Goal: Task Accomplishment & Management: Use online tool/utility

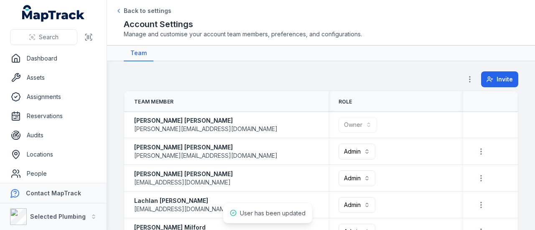
scroll to position [148, 0]
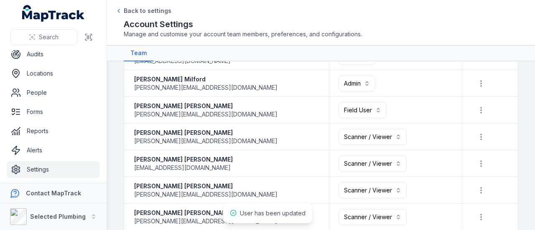
click at [111, 139] on main "**********" at bounding box center [321, 145] width 428 height 169
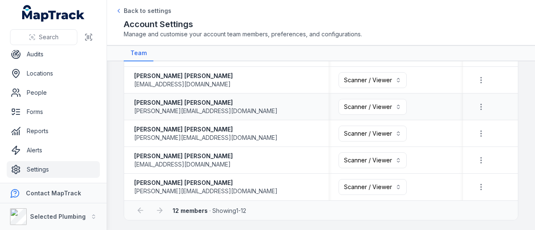
scroll to position [106, 0]
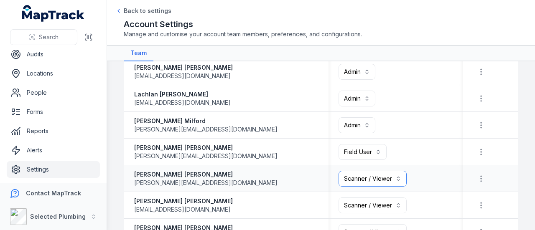
click at [375, 180] on button "Scanner / Viewer *******" at bounding box center [372, 179] width 68 height 16
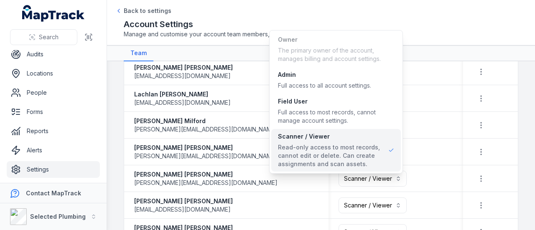
click at [458, 123] on table "**********" at bounding box center [320, 155] width 393 height 341
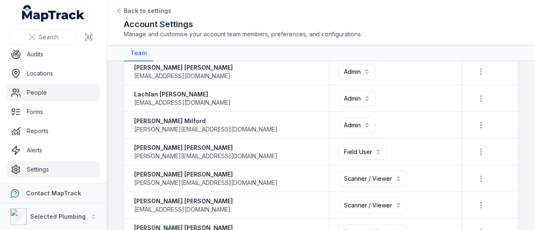
click at [37, 91] on link "People" at bounding box center [53, 92] width 93 height 17
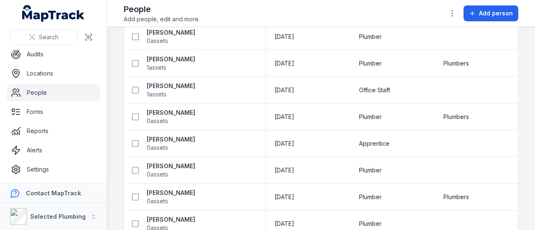
scroll to position [125, 0]
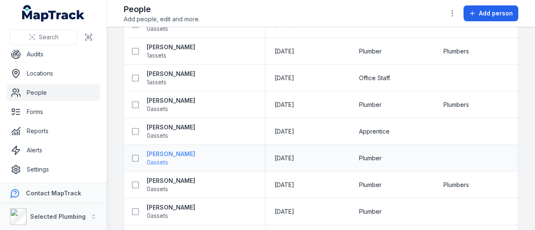
click at [165, 154] on strong "[PERSON_NAME]" at bounding box center [171, 154] width 48 height 8
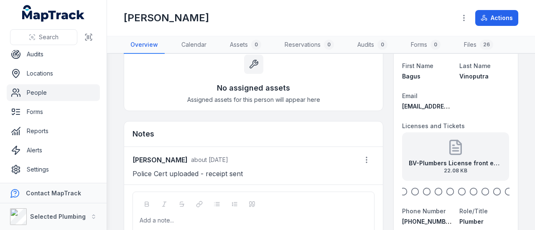
scroll to position [84, 0]
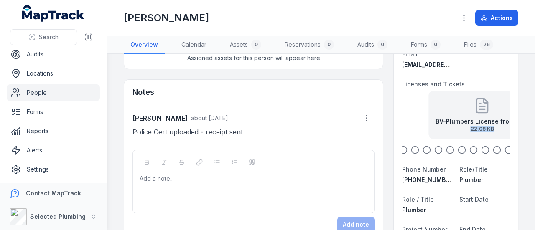
drag, startPoint x: 430, startPoint y: 130, endPoint x: 492, endPoint y: 135, distance: 61.6
click at [492, 135] on div "BV-Plumbers License front exp [DATE] 22.08 KB" at bounding box center [481, 115] width 107 height 48
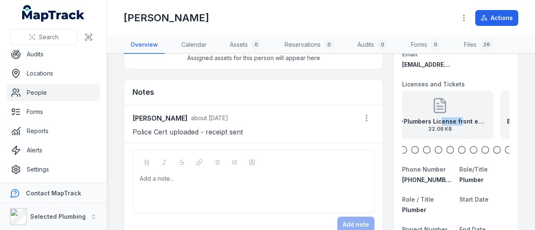
drag, startPoint x: 449, startPoint y: 120, endPoint x: 409, endPoint y: 119, distance: 40.5
click at [409, 119] on strong "BV-Plumbers License front exp [DATE]" at bounding box center [440, 121] width 94 height 8
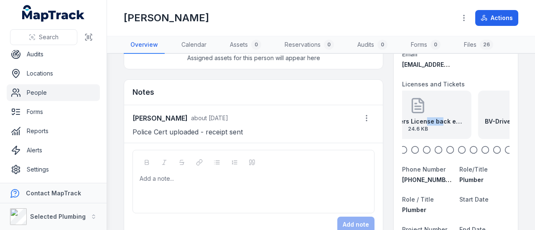
drag, startPoint x: 471, startPoint y: 120, endPoint x: 420, endPoint y: 117, distance: 51.9
click at [419, 117] on strong "BV-Plumbers License back exp [DATE]" at bounding box center [418, 121] width 94 height 8
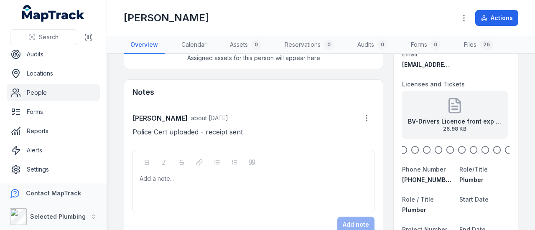
click at [458, 108] on icon at bounding box center [454, 105] width 17 height 17
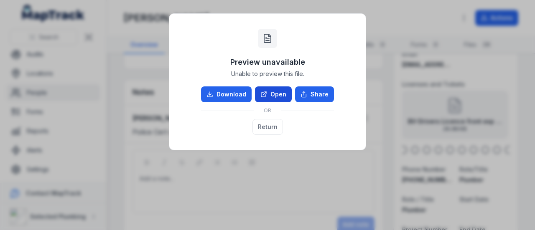
click at [271, 96] on link "Open" at bounding box center [273, 94] width 37 height 16
click at [265, 123] on button "Return" at bounding box center [267, 127] width 30 height 16
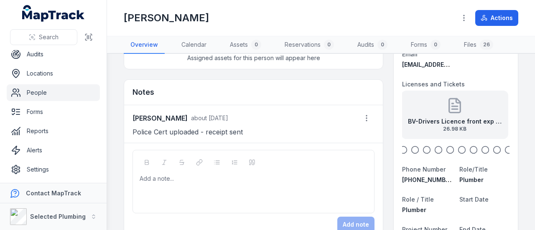
click at [399, 149] on icon "button" at bounding box center [403, 150] width 8 height 8
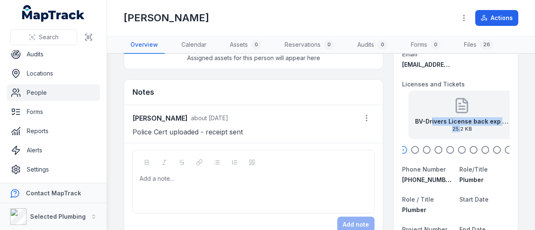
drag, startPoint x: 421, startPoint y: 120, endPoint x: 502, endPoint y: 127, distance: 80.9
click at [501, 127] on div "BV-Drivers License back exp [DATE] 25.2 KB" at bounding box center [462, 124] width 94 height 15
drag, startPoint x: 432, startPoint y: 121, endPoint x: 509, endPoint y: 129, distance: 76.8
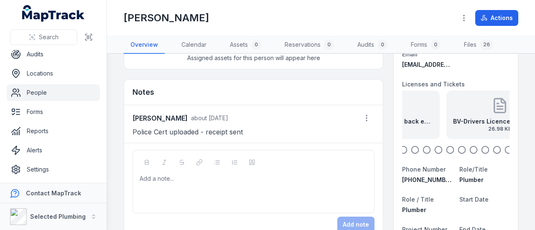
drag, startPoint x: 470, startPoint y: 114, endPoint x: 407, endPoint y: 113, distance: 62.6
click at [407, 113] on div "BV-Plumbers License back exp [DATE] 24.6 KB" at bounding box center [385, 115] width 107 height 48
drag, startPoint x: 481, startPoint y: 121, endPoint x: 414, endPoint y: 121, distance: 67.2
click at [410, 120] on strong "BV-Drivers Licence front exp [DATE]" at bounding box center [387, 121] width 94 height 8
drag, startPoint x: 477, startPoint y: 121, endPoint x: 418, endPoint y: 120, distance: 58.9
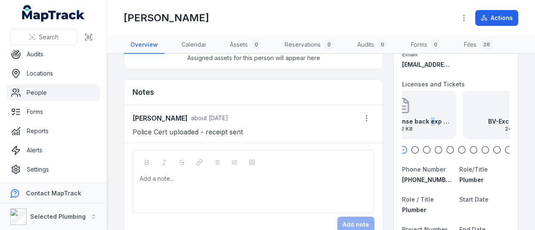
click at [418, 120] on strong "BV-Drivers License back exp [DATE]" at bounding box center [403, 121] width 94 height 8
drag, startPoint x: 459, startPoint y: 117, endPoint x: 424, endPoint y: 114, distance: 34.8
click at [425, 114] on div "BV-Excavator back 24.23 KB" at bounding box center [408, 115] width 107 height 48
drag, startPoint x: 472, startPoint y: 122, endPoint x: 403, endPoint y: 117, distance: 68.7
click at [403, 117] on div "BV-Excavator back 24.23 KB" at bounding box center [396, 115] width 107 height 48
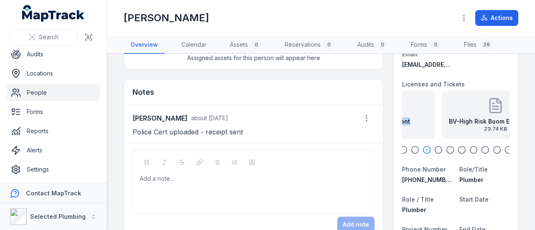
drag, startPoint x: 461, startPoint y: 122, endPoint x: 403, endPoint y: 119, distance: 57.7
click at [403, 119] on strong "BV-Excavator front" at bounding box center [381, 121] width 56 height 8
drag, startPoint x: 482, startPoint y: 127, endPoint x: 405, endPoint y: 121, distance: 77.1
click at [405, 121] on div "BV-High Risk Boom EWP front exp [DATE] 23.74 KB" at bounding box center [391, 124] width 94 height 15
drag, startPoint x: 462, startPoint y: 126, endPoint x: 495, endPoint y: 127, distance: 33.0
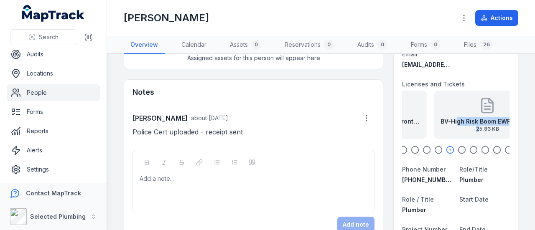
click at [501, 131] on div "BV-High Risk Boom EWP back exp [DATE] 25.93 KB" at bounding box center [486, 115] width 107 height 48
drag, startPoint x: 411, startPoint y: 120, endPoint x: 480, endPoint y: 125, distance: 68.7
click at [483, 128] on div "BV-High Risk Boom EWP front exp [DATE] 23.74 KB" at bounding box center [482, 124] width 94 height 15
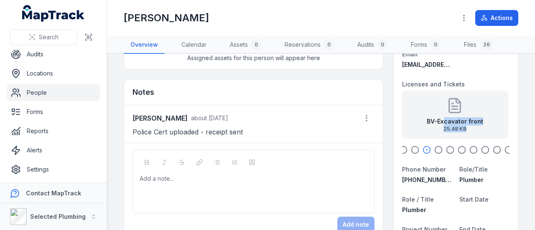
drag, startPoint x: 440, startPoint y: 122, endPoint x: 504, endPoint y: 127, distance: 63.6
click at [478, 109] on div "BV-Excavator back 24.23 KB" at bounding box center [454, 115] width 107 height 48
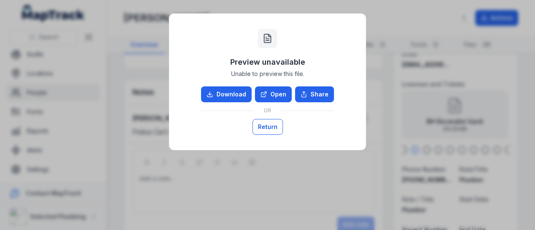
click at [274, 124] on button "Return" at bounding box center [267, 127] width 30 height 16
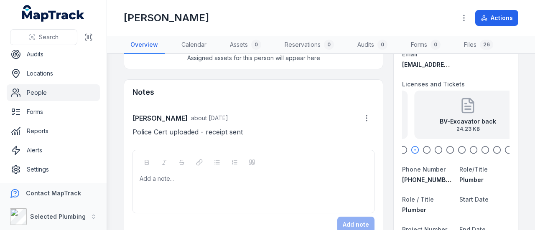
drag, startPoint x: 421, startPoint y: 122, endPoint x: 528, endPoint y: 135, distance: 107.4
click at [528, 135] on main "Assets 0 No assigned assets Assigned assets for this person will appear here No…" at bounding box center [321, 142] width 428 height 176
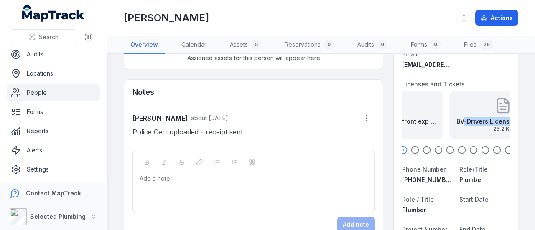
drag, startPoint x: 454, startPoint y: 125, endPoint x: 490, endPoint y: 129, distance: 36.2
click at [490, 129] on div "BV-Drivers License back exp [DATE] 25.2 KB" at bounding box center [503, 124] width 94 height 15
drag, startPoint x: 421, startPoint y: 125, endPoint x: 534, endPoint y: 140, distance: 113.8
click at [533, 140] on main "Assets 0 No assigned assets Assigned assets for this person will appear here No…" at bounding box center [321, 142] width 428 height 176
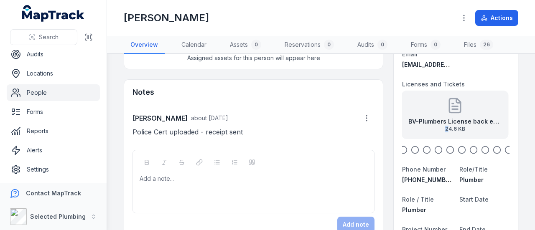
drag, startPoint x: 424, startPoint y: 127, endPoint x: 497, endPoint y: 136, distance: 73.7
click at [497, 136] on div "BV-Plumbers License back exp [DATE] 24.6 KB" at bounding box center [454, 115] width 107 height 48
drag, startPoint x: 421, startPoint y: 128, endPoint x: 513, endPoint y: 141, distance: 93.6
click at [513, 141] on main "Assets 0 No assigned assets Assigned assets for this person will appear here No…" at bounding box center [321, 142] width 428 height 176
click at [456, 119] on strong "BV-Plumbers License front exp [DATE]" at bounding box center [455, 121] width 94 height 8
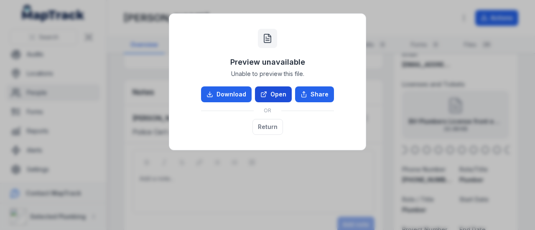
click at [279, 91] on link "Open" at bounding box center [273, 94] width 37 height 16
click at [268, 129] on button "Return" at bounding box center [267, 127] width 30 height 16
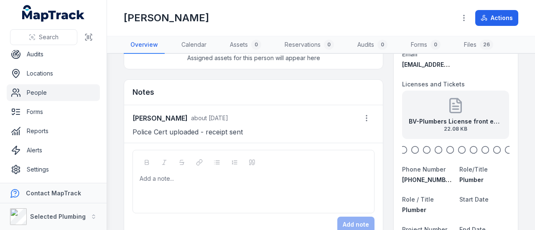
drag, startPoint x: 462, startPoint y: 127, endPoint x: 465, endPoint y: 121, distance: 6.9
click at [410, 120] on div "BV-Plumbers License front exp [DATE] 22.08 KB" at bounding box center [455, 124] width 94 height 15
click at [446, 111] on icon at bounding box center [454, 105] width 17 height 17
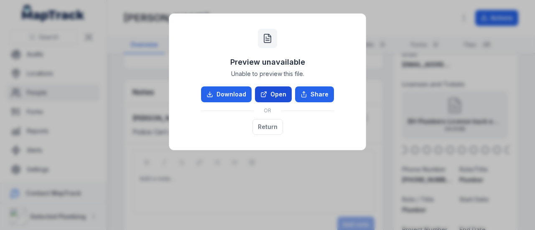
click at [277, 98] on link "Open" at bounding box center [273, 94] width 37 height 16
click at [265, 132] on button "Return" at bounding box center [267, 127] width 30 height 16
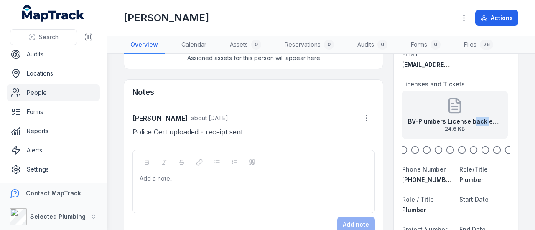
drag, startPoint x: 476, startPoint y: 122, endPoint x: 393, endPoint y: 111, distance: 84.5
click at [410, 114] on div "BV-Drivers Licence front exp [DATE] 26.98 KB" at bounding box center [455, 115] width 107 height 48
drag, startPoint x: 466, startPoint y: 119, endPoint x: 412, endPoint y: 117, distance: 53.9
click at [412, 117] on strong "BV-Drivers License back exp [DATE]" at bounding box center [457, 121] width 94 height 8
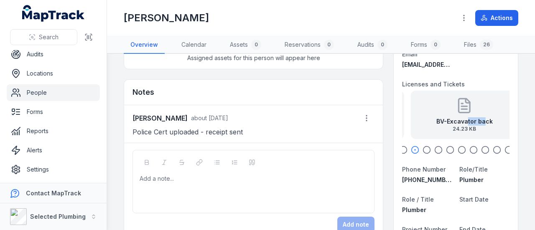
drag, startPoint x: 471, startPoint y: 121, endPoint x: 407, endPoint y: 119, distance: 63.5
click at [436, 119] on strong "BV-Excavator back" at bounding box center [464, 121] width 56 height 8
drag, startPoint x: 473, startPoint y: 127, endPoint x: 423, endPoint y: 123, distance: 50.3
click at [430, 123] on div "BV-Excavator front 25.48 KB" at bounding box center [458, 124] width 56 height 15
click at [492, 151] on icon "button" at bounding box center [496, 150] width 8 height 8
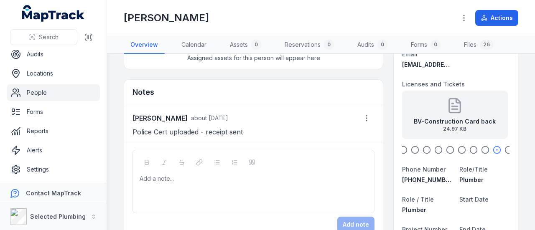
click at [439, 110] on div "BV-Construction Card back 24.97 KB" at bounding box center [454, 115] width 107 height 48
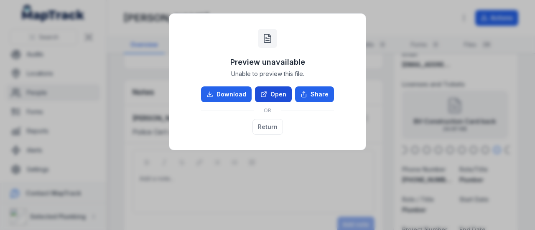
click at [271, 94] on link "Open" at bounding box center [273, 94] width 37 height 16
click at [260, 122] on button "Return" at bounding box center [267, 127] width 30 height 16
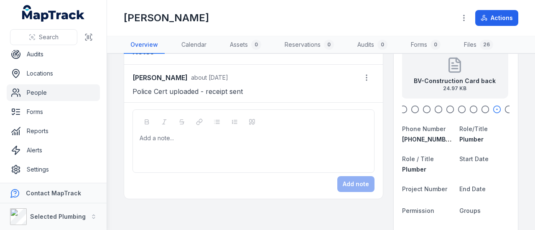
scroll to position [125, 0]
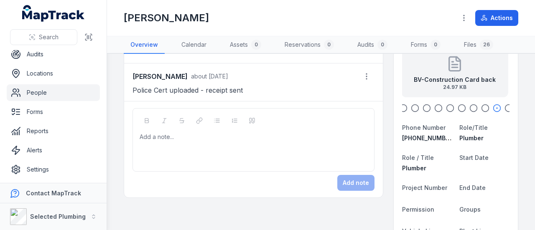
click at [160, 139] on div at bounding box center [253, 137] width 227 height 8
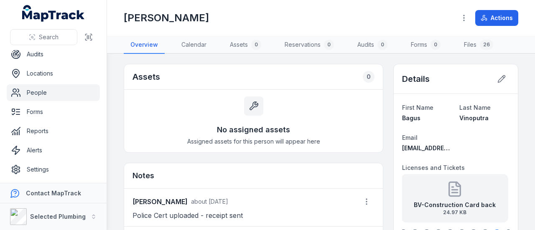
scroll to position [84, 0]
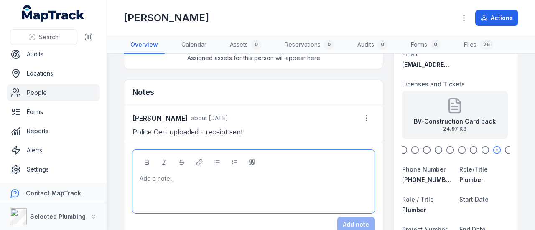
click at [161, 178] on div at bounding box center [253, 179] width 227 height 8
click at [195, 73] on div "Assets 0 No assigned assets Assigned assets for this person will appear here No…" at bounding box center [253, 109] width 259 height 259
click at [188, 175] on div at bounding box center [253, 179] width 227 height 8
click at [158, 180] on div at bounding box center [253, 179] width 227 height 8
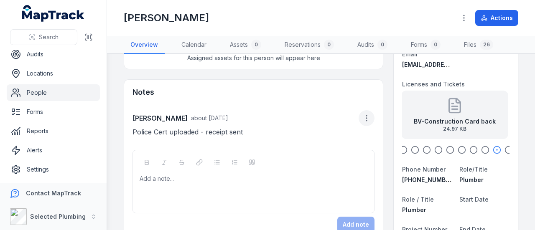
click at [362, 115] on icon "button" at bounding box center [366, 118] width 8 height 8
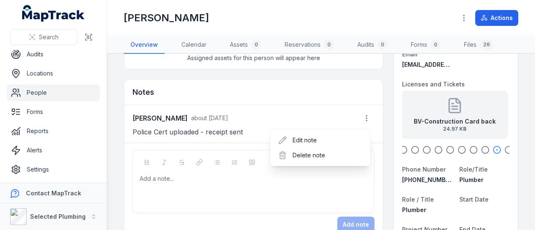
click at [254, 111] on div "[PERSON_NAME] about [DATE]" at bounding box center [253, 118] width 242 height 16
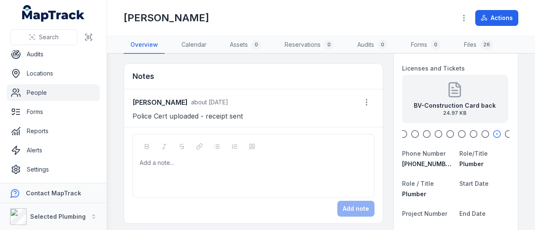
scroll to position [0, 0]
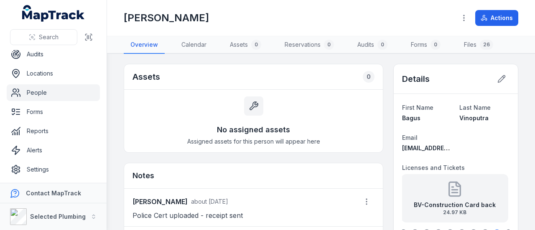
click at [241, 157] on div "Assets 0 No assigned assets Assigned assets for this person will appear here No…" at bounding box center [253, 193] width 259 height 259
click at [247, 158] on div "Assets 0 No assigned assets Assigned assets for this person will appear here No…" at bounding box center [253, 193] width 259 height 259
click at [238, 154] on div "Assets 0 No assigned assets Assigned assets for this person will appear here No…" at bounding box center [253, 193] width 259 height 259
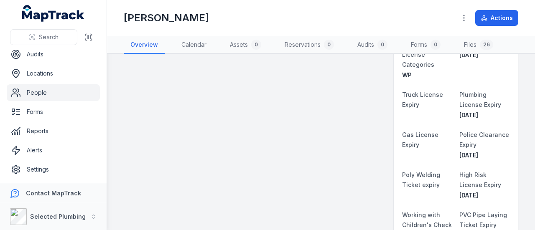
scroll to position [334, 0]
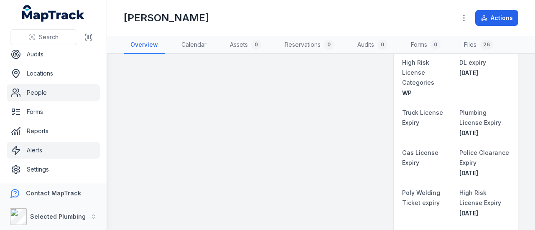
click at [31, 147] on link "Alerts" at bounding box center [53, 150] width 93 height 17
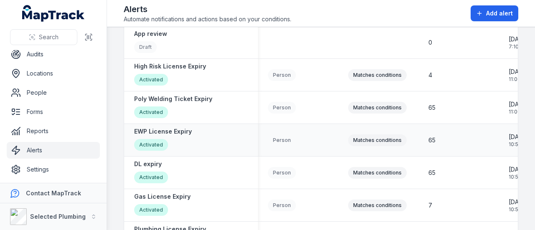
scroll to position [125, 0]
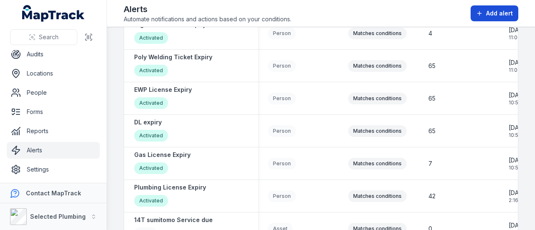
click at [499, 9] on span "Add alert" at bounding box center [499, 13] width 27 height 8
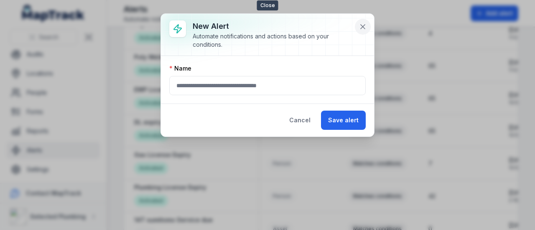
click at [362, 27] on icon at bounding box center [362, 27] width 4 height 4
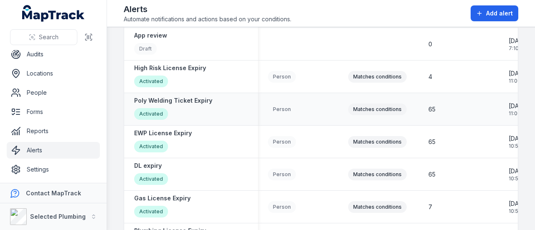
scroll to position [84, 0]
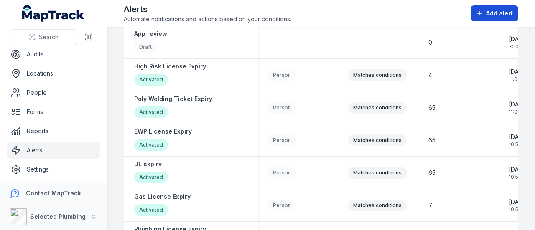
click at [497, 13] on span "Add alert" at bounding box center [499, 13] width 27 height 8
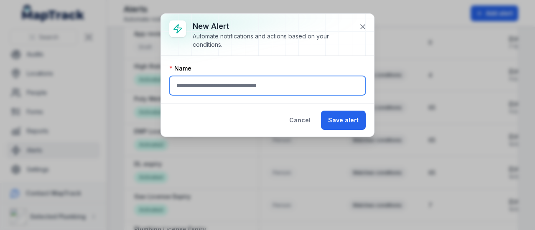
click at [237, 84] on input "text" at bounding box center [267, 85] width 196 height 19
type input "*********"
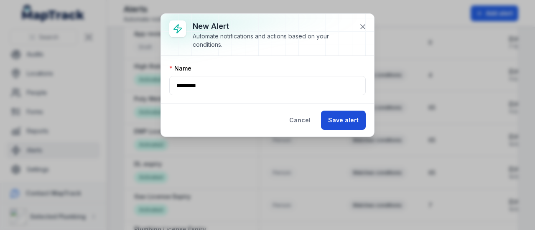
click at [359, 126] on button "Save alert" at bounding box center [343, 120] width 45 height 19
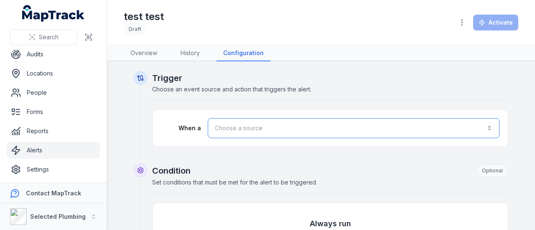
click at [245, 124] on button "Choose a source" at bounding box center [353, 128] width 291 height 20
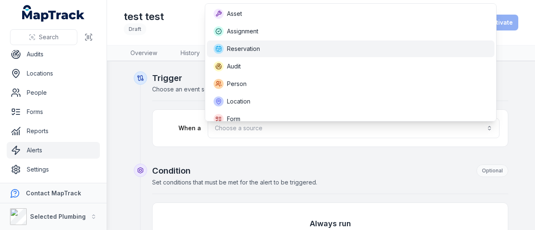
scroll to position [8, 0]
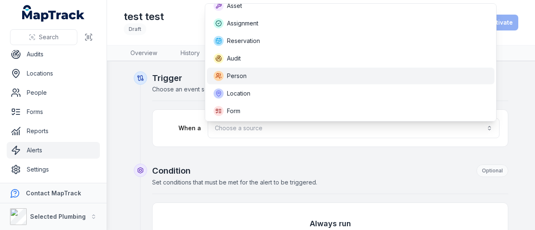
click at [237, 77] on span "Person" at bounding box center [237, 76] width 20 height 8
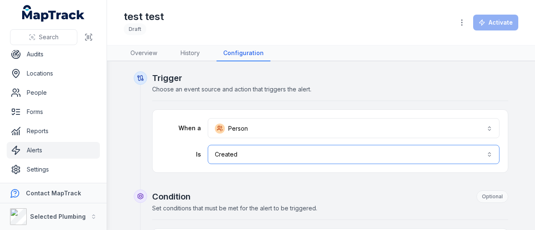
click at [233, 153] on button "Created ******" at bounding box center [353, 154] width 291 height 19
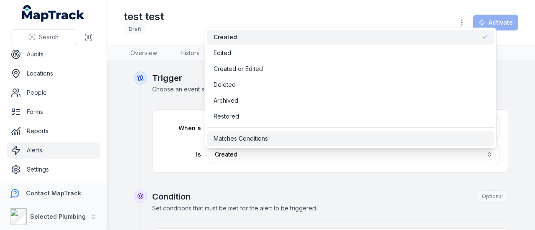
click at [246, 138] on span "Matches Conditions" at bounding box center [240, 138] width 54 height 8
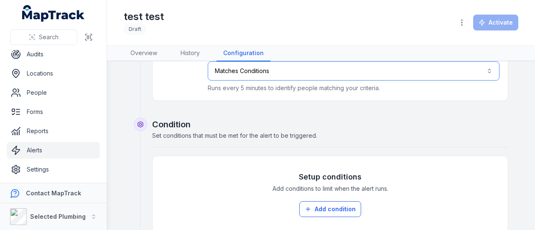
scroll to position [125, 0]
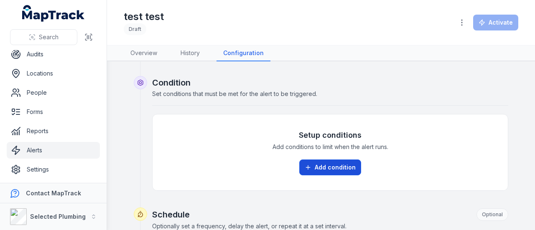
click at [317, 170] on button "Add condition" at bounding box center [330, 168] width 62 height 16
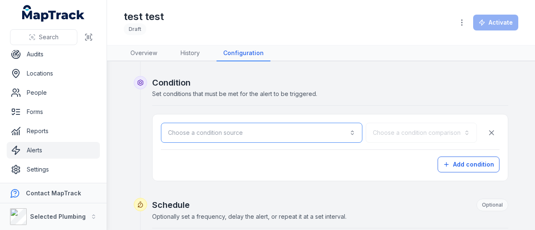
click at [218, 137] on button "Choose a condition source" at bounding box center [261, 133] width 201 height 20
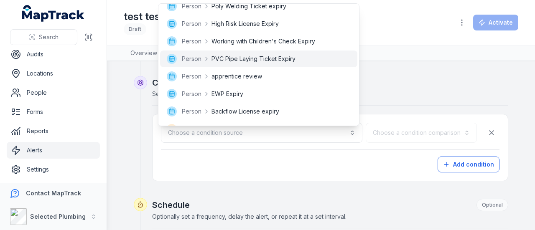
scroll to position [292, 0]
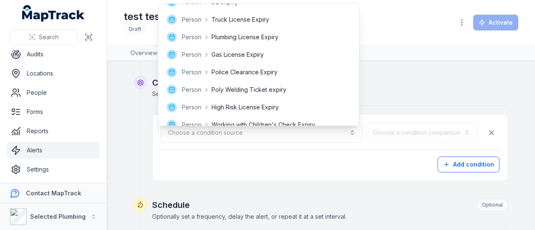
click at [248, 157] on div "Choose a condition source Choose a condition comparison Add condition" at bounding box center [330, 148] width 338 height 50
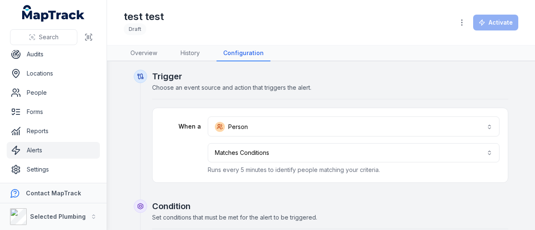
scroll to position [0, 0]
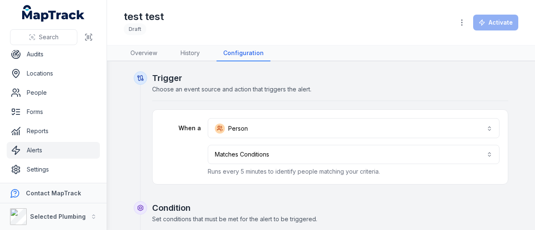
click at [170, 149] on div at bounding box center [181, 154] width 40 height 19
click at [167, 145] on div at bounding box center [181, 154] width 40 height 19
click at [45, 90] on link "People" at bounding box center [53, 92] width 93 height 17
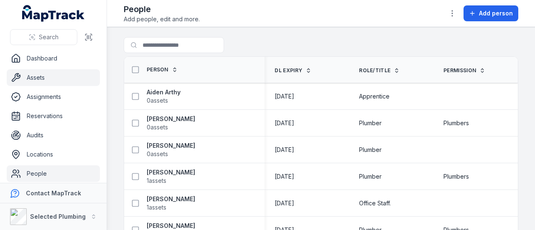
click at [31, 76] on link "Assets" at bounding box center [53, 77] width 93 height 17
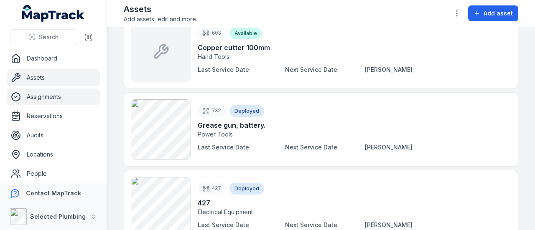
scroll to position [42, 0]
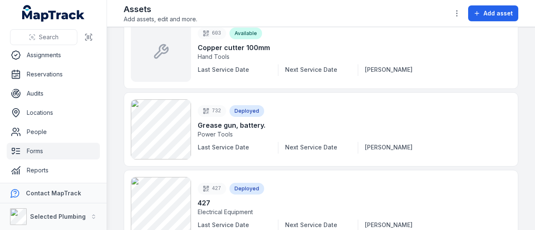
click at [38, 150] on link "Forms" at bounding box center [53, 151] width 93 height 17
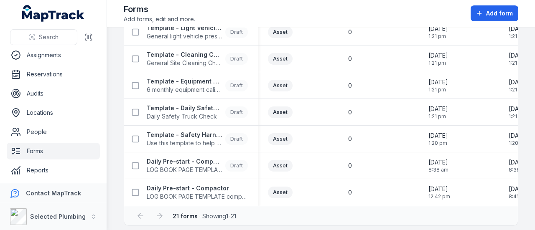
scroll to position [447, 0]
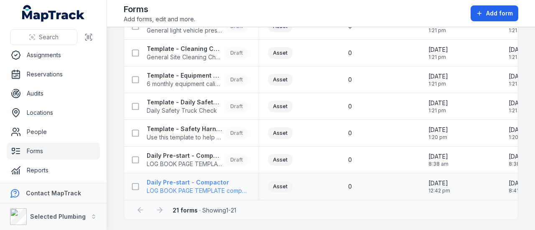
click at [168, 179] on strong "Daily Pre-start - Compactor" at bounding box center [197, 182] width 101 height 8
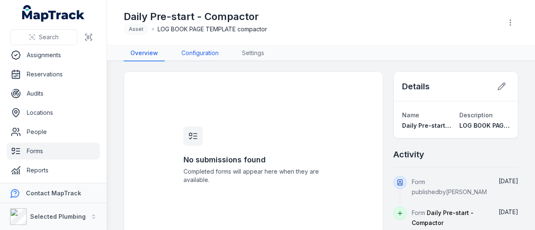
click at [195, 55] on link "Configuration" at bounding box center [200, 54] width 51 height 16
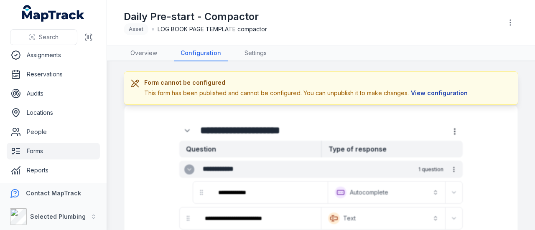
click at [451, 97] on button "View configuration" at bounding box center [438, 93] width 61 height 9
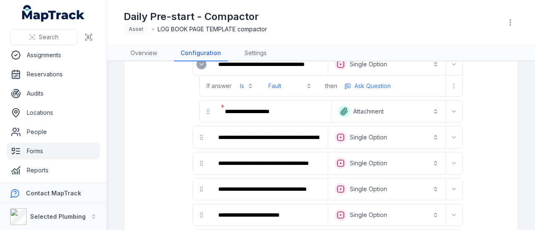
scroll to position [125, 0]
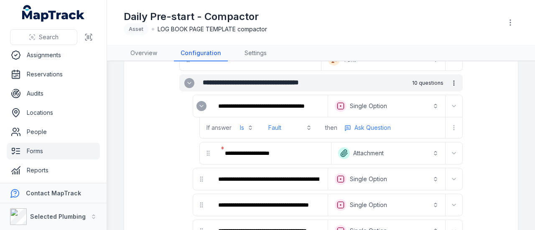
click at [385, 103] on button "**********" at bounding box center [386, 106] width 114 height 18
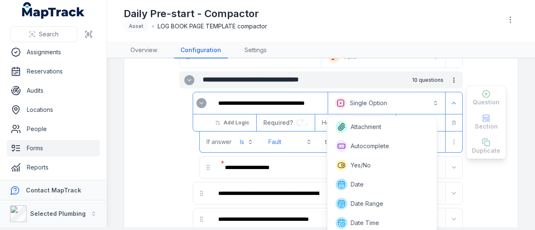
scroll to position [137, 0]
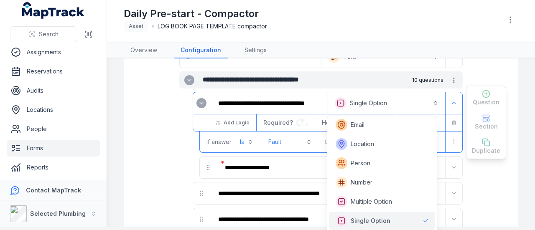
click at [385, 103] on button "**********" at bounding box center [386, 103] width 114 height 18
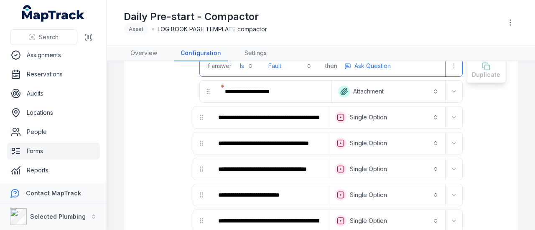
scroll to position [209, 0]
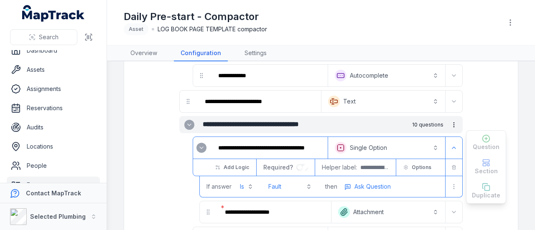
scroll to position [0, 0]
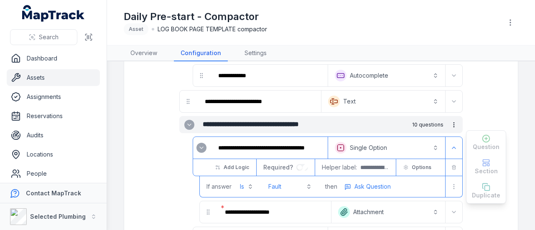
click at [45, 78] on link "Assets" at bounding box center [53, 77] width 93 height 17
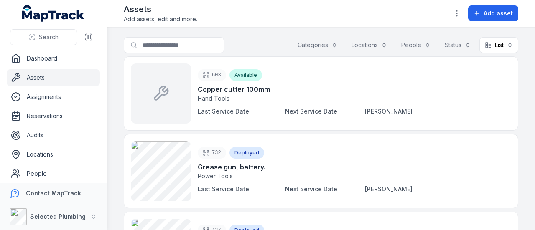
scroll to position [81, 0]
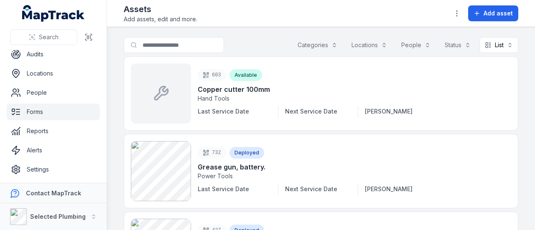
click at [37, 109] on link "Forms" at bounding box center [53, 112] width 93 height 17
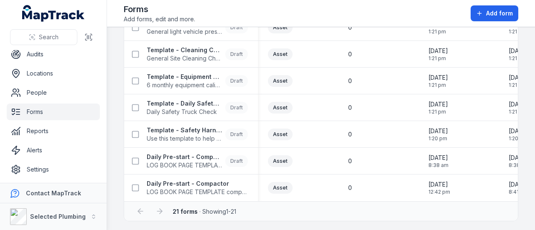
scroll to position [447, 0]
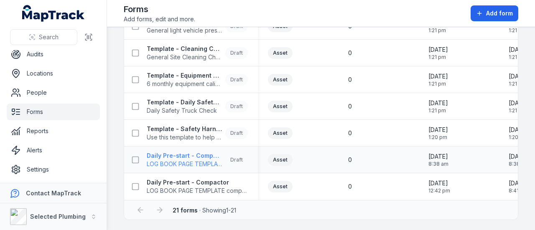
click at [185, 156] on strong "Daily Pre-start - Compactor (copy)" at bounding box center [184, 156] width 75 height 8
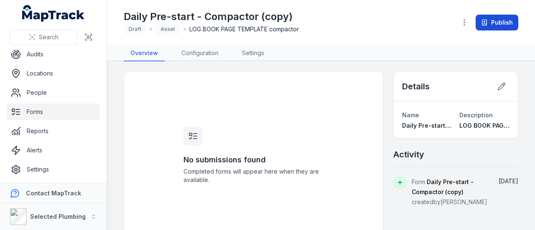
click at [485, 17] on button "Publish" at bounding box center [496, 23] width 43 height 16
